Goal: Book appointment/travel/reservation

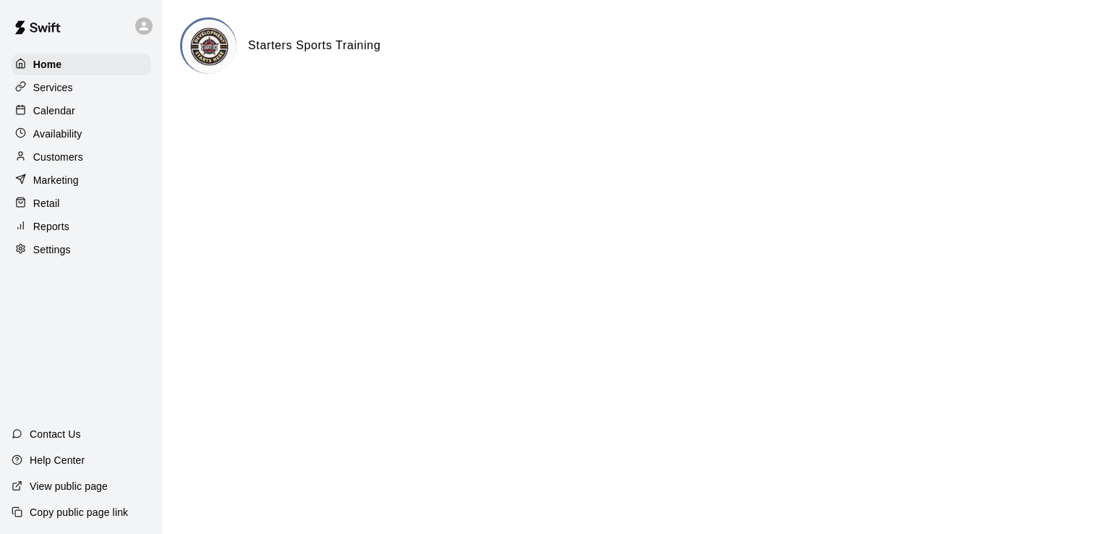
click at [67, 109] on p "Calendar" at bounding box center [54, 110] width 42 height 14
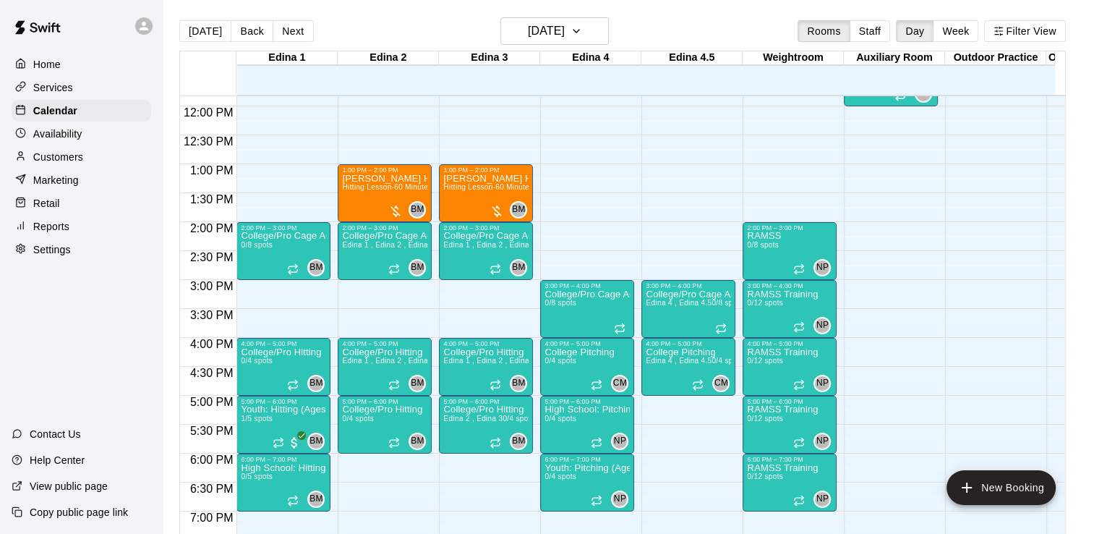
scroll to position [692, 0]
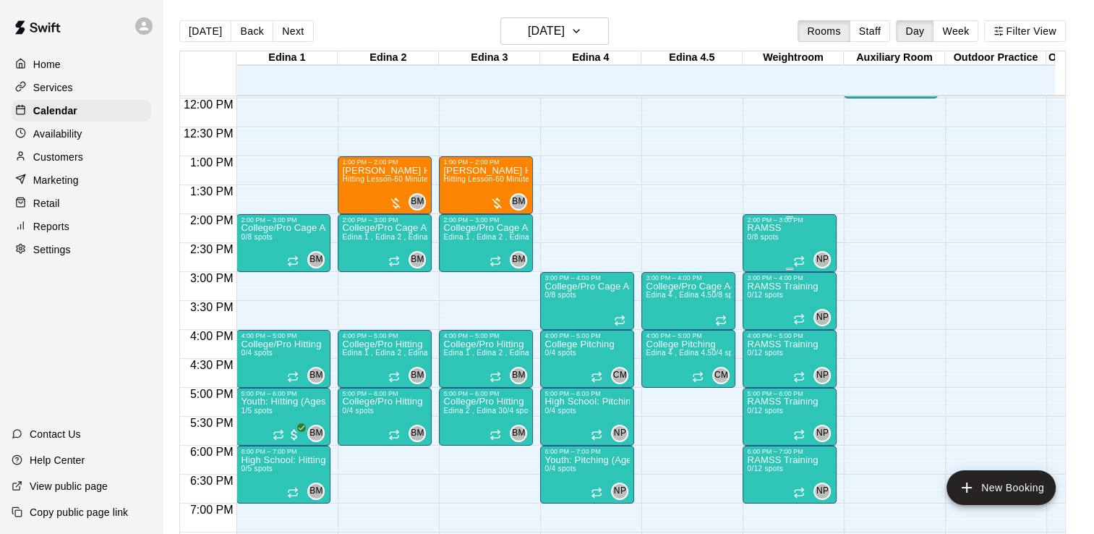
click at [780, 233] on div "RAMSS 0/8 spots NP 0" at bounding box center [789, 491] width 85 height 534
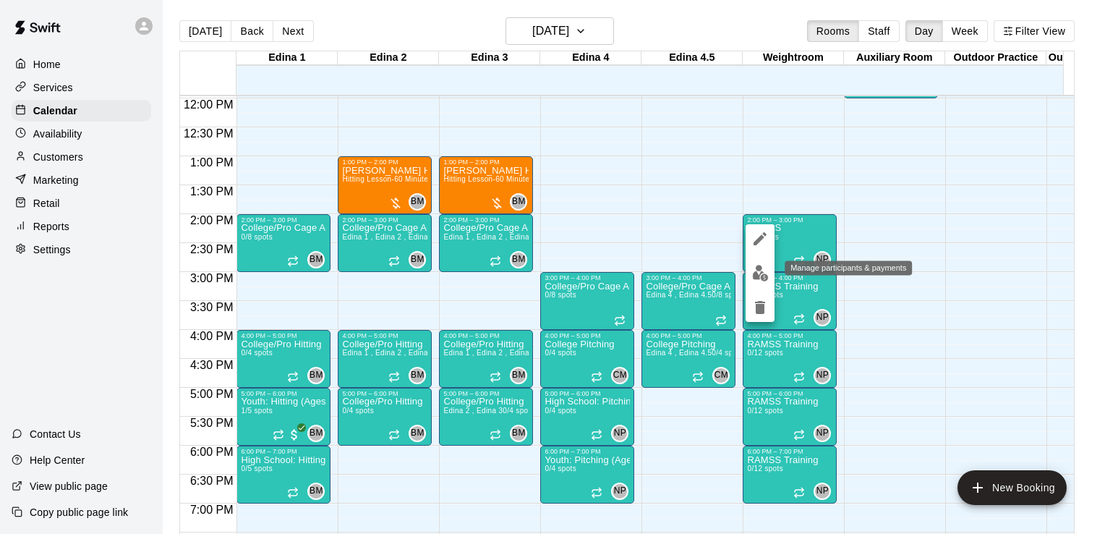
click at [756, 273] on img "edit" at bounding box center [760, 273] width 17 height 17
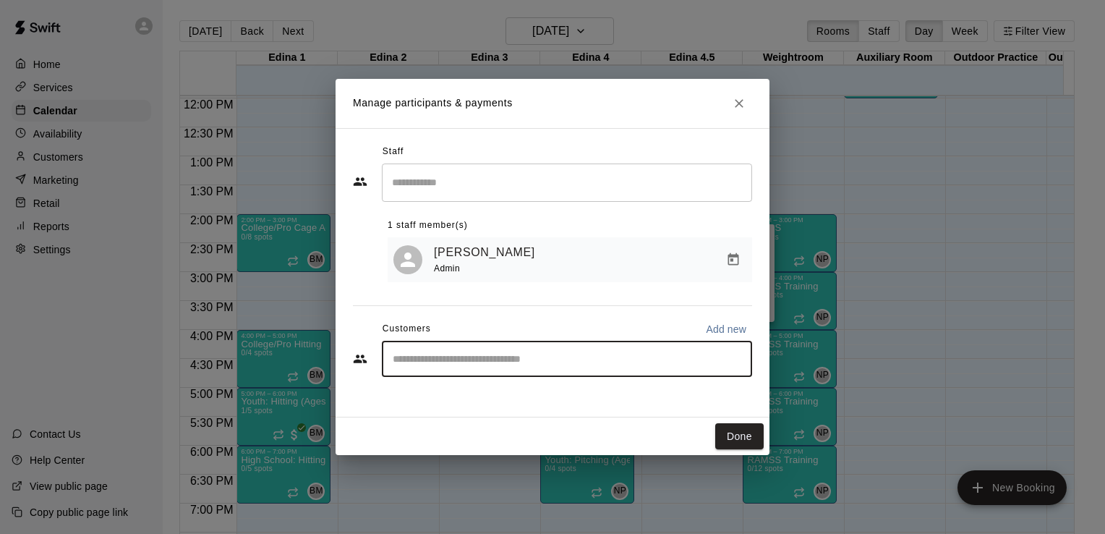
click at [459, 362] on input "Start typing to search customers..." at bounding box center [566, 359] width 357 height 14
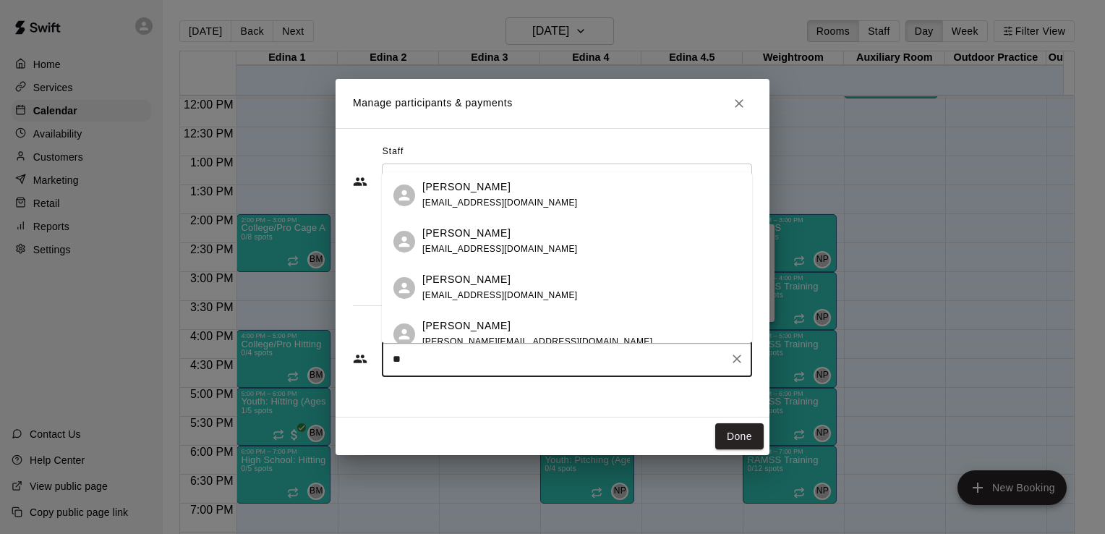
type input "***"
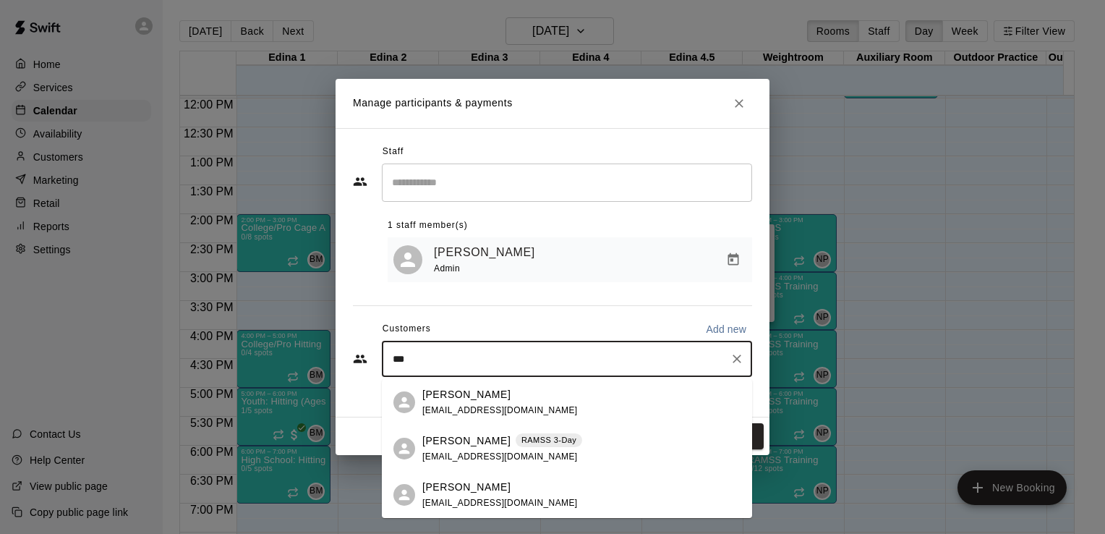
click at [449, 447] on p "[PERSON_NAME]" at bounding box center [466, 440] width 88 height 15
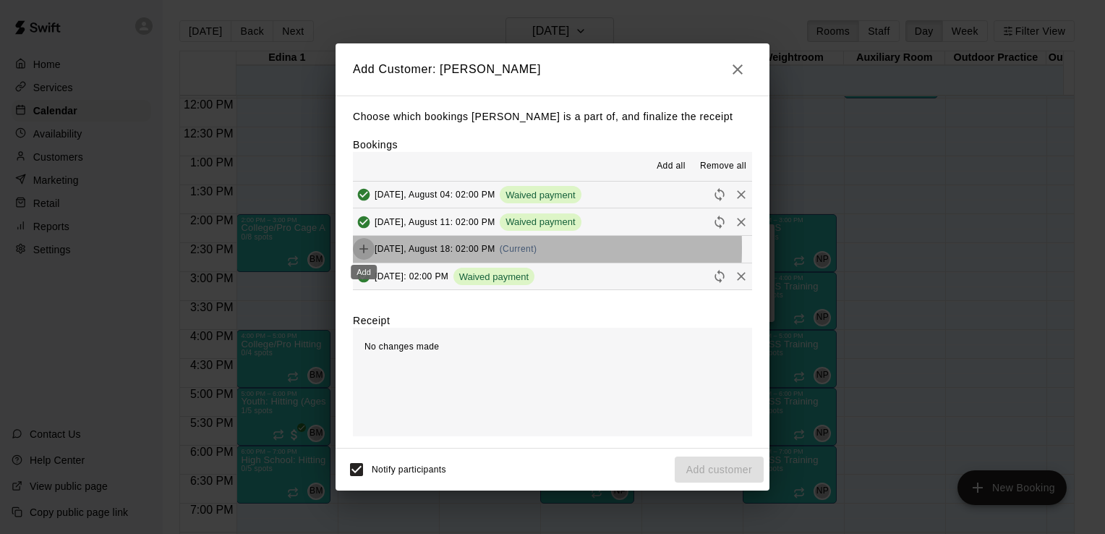
click at [367, 248] on icon "Add" at bounding box center [364, 249] width 14 height 14
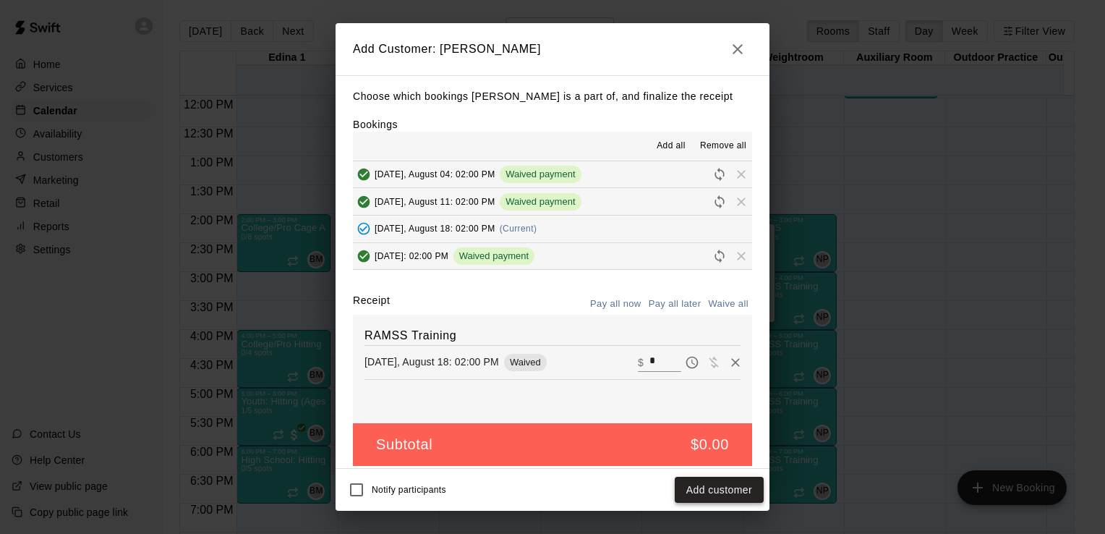
click at [715, 492] on button "Add customer" at bounding box center [719, 490] width 89 height 27
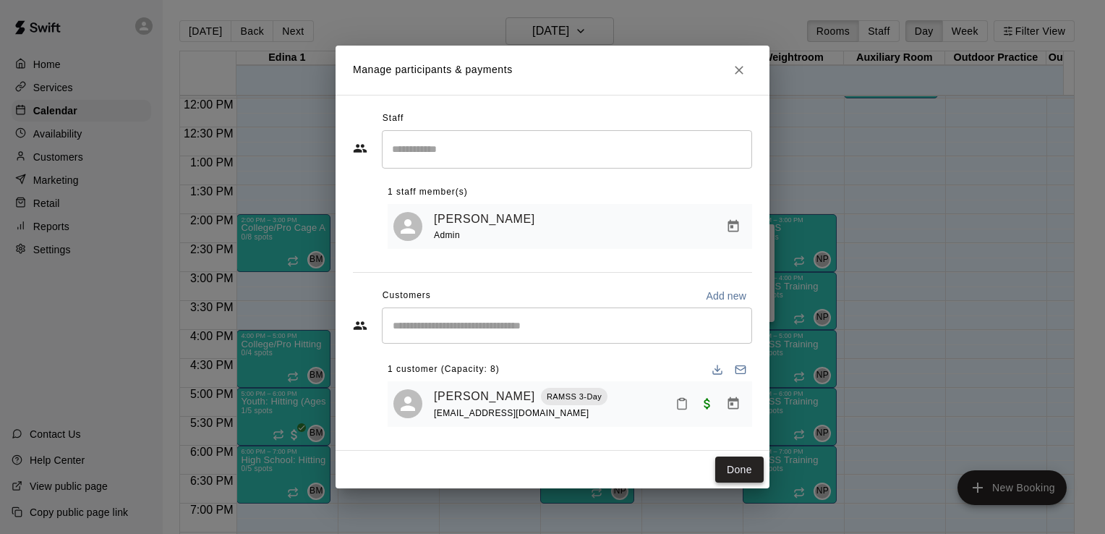
click at [746, 474] on button "Done" at bounding box center [739, 469] width 48 height 27
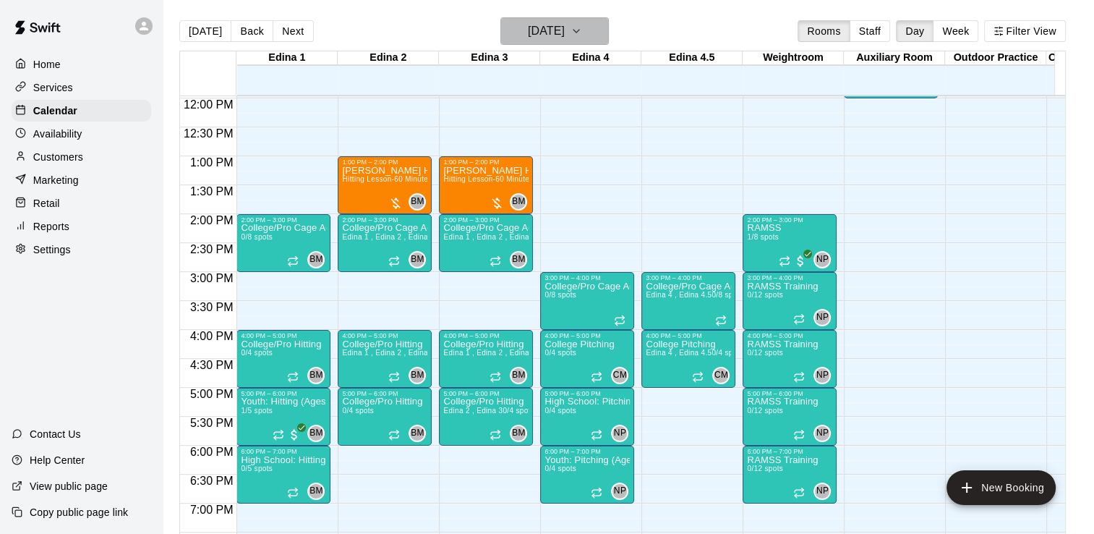
click at [582, 32] on icon "button" at bounding box center [577, 30] width 12 height 17
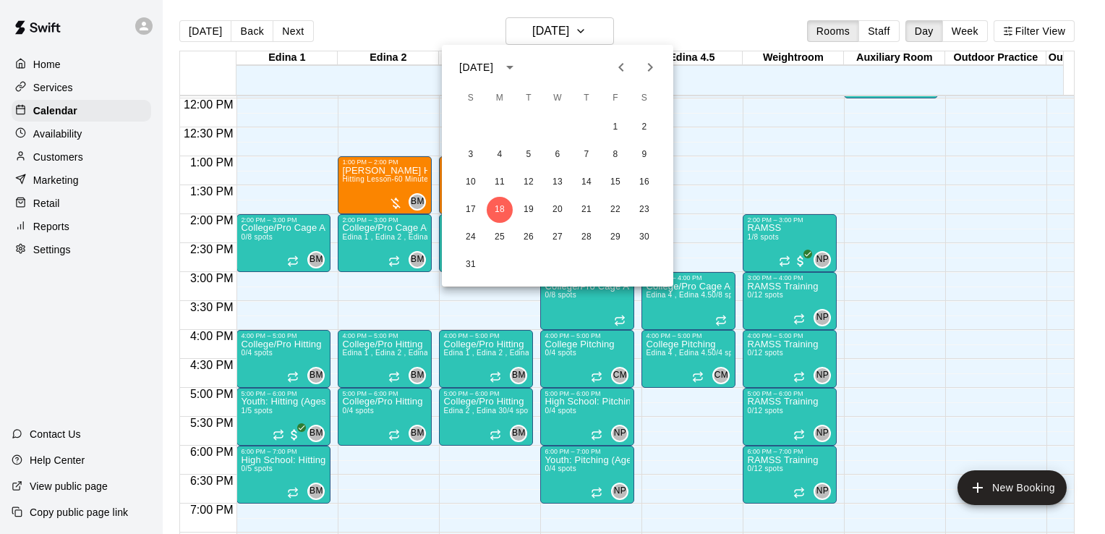
click at [718, 22] on div at bounding box center [552, 267] width 1105 height 534
